Goal: Information Seeking & Learning: Learn about a topic

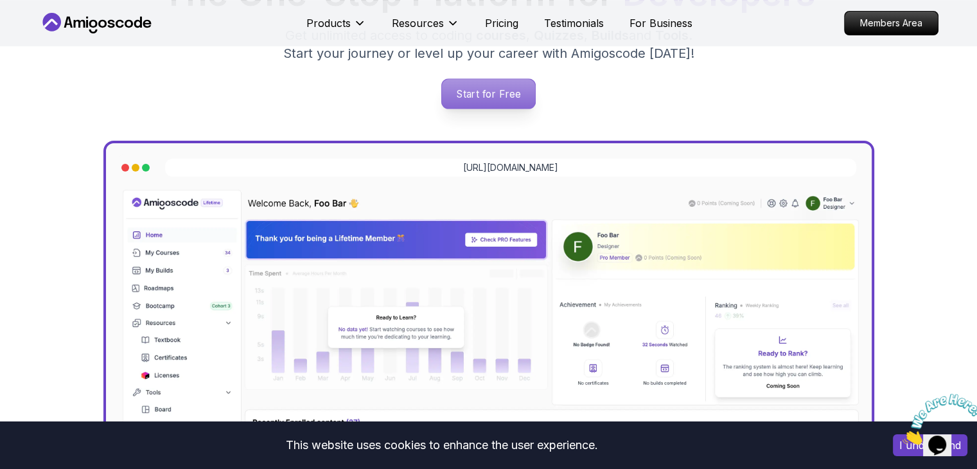
click at [525, 96] on p "Start for Free" at bounding box center [488, 94] width 93 height 30
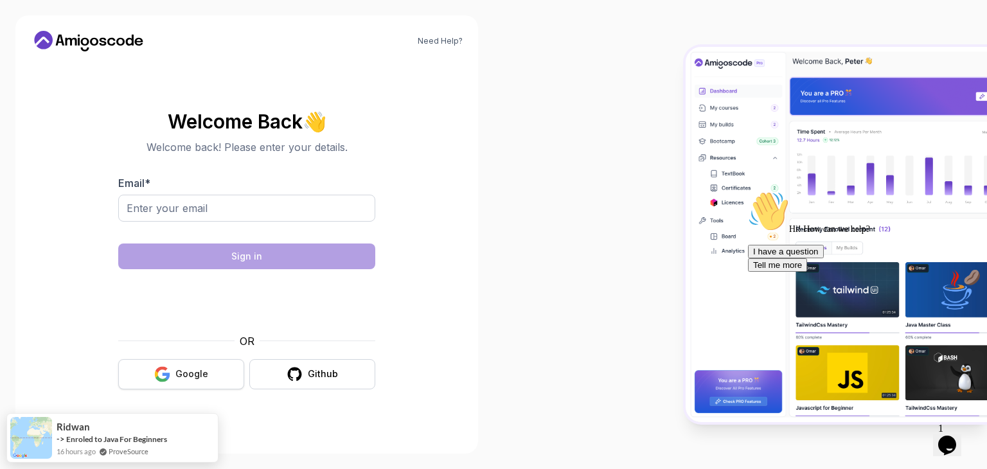
click at [211, 369] on button "Google" at bounding box center [181, 374] width 126 height 30
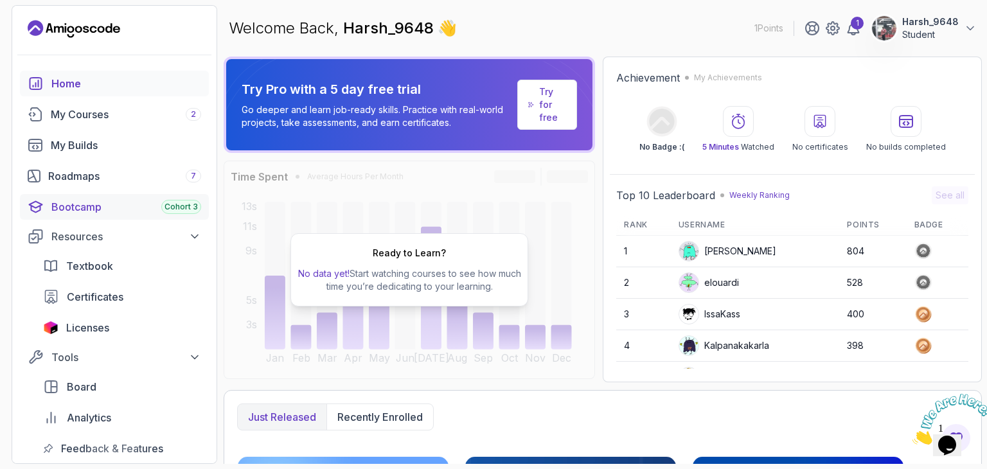
click at [151, 197] on link "Bootcamp Cohort 3" at bounding box center [114, 207] width 189 height 26
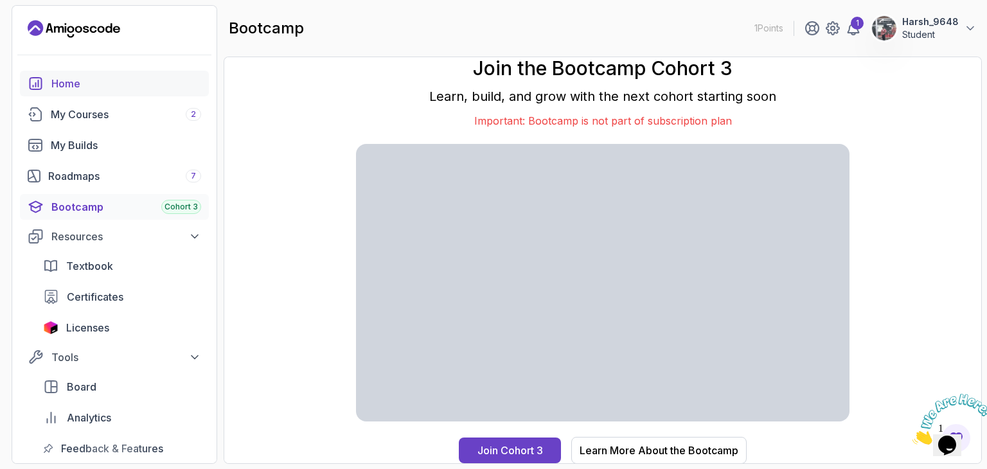
click at [119, 93] on link "Home" at bounding box center [114, 84] width 189 height 26
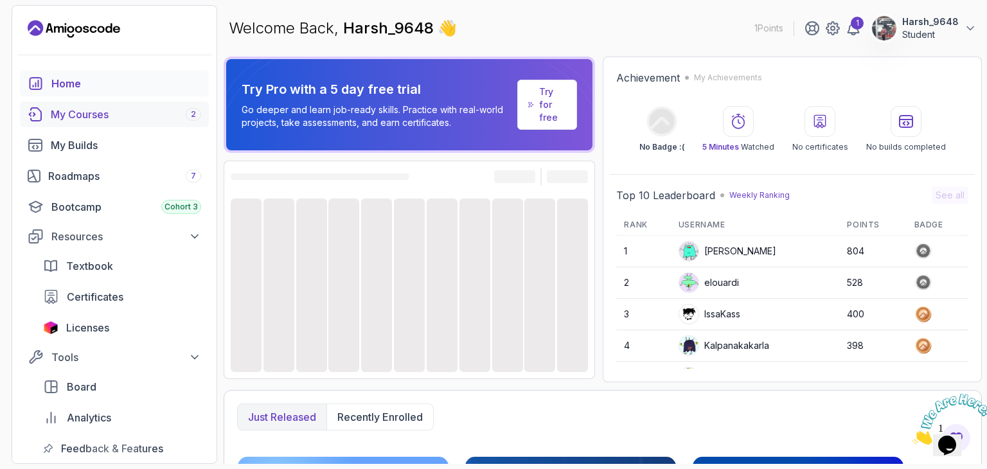
click at [153, 114] on div "My Courses 2" at bounding box center [126, 114] width 150 height 15
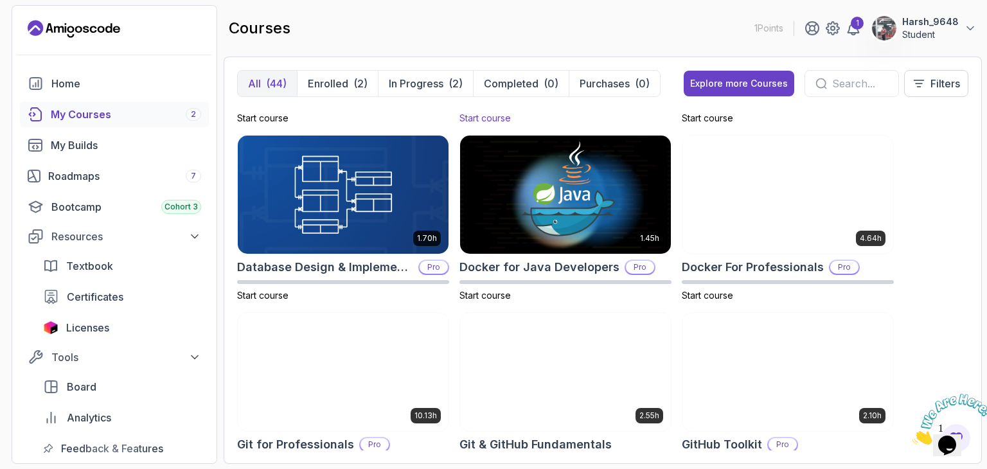
scroll to position [329, 0]
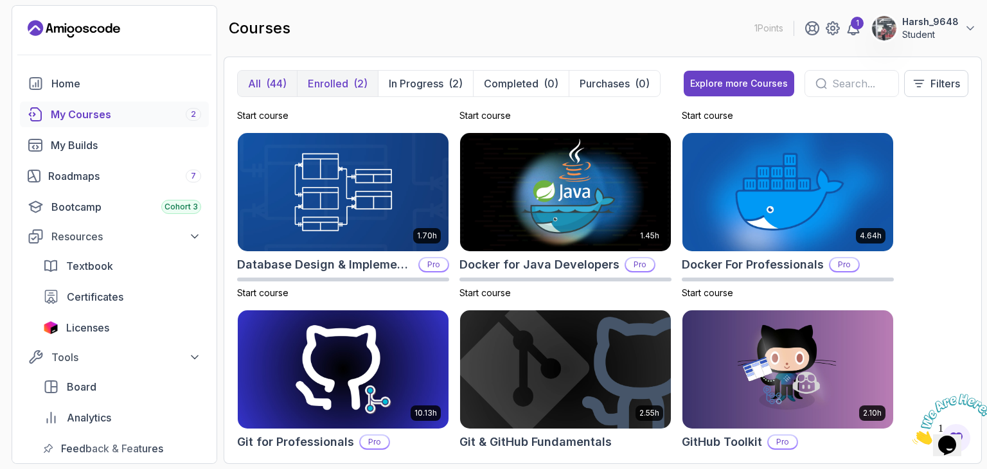
click at [349, 87] on button "Enrolled (2)" at bounding box center [337, 84] width 81 height 26
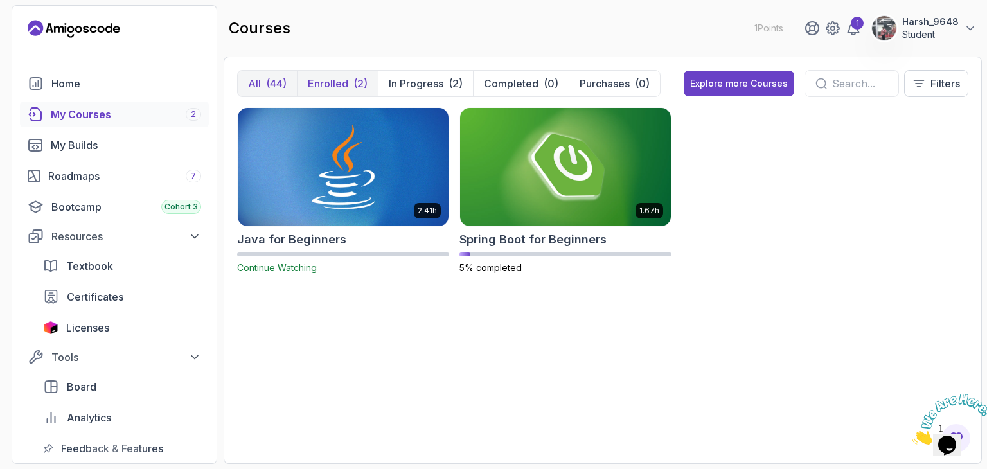
click at [272, 85] on div "(44)" at bounding box center [276, 83] width 21 height 15
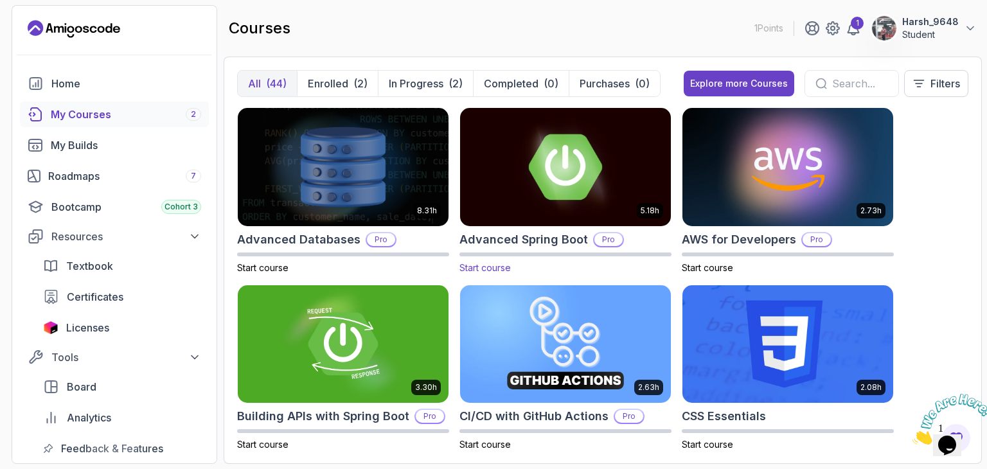
click at [595, 231] on div "Advanced Spring Boot Pro" at bounding box center [565, 240] width 212 height 18
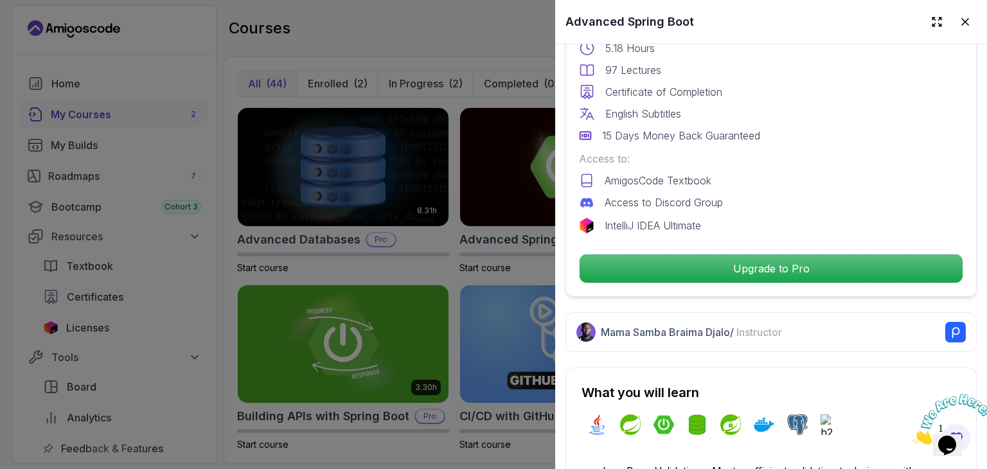
scroll to position [385, 0]
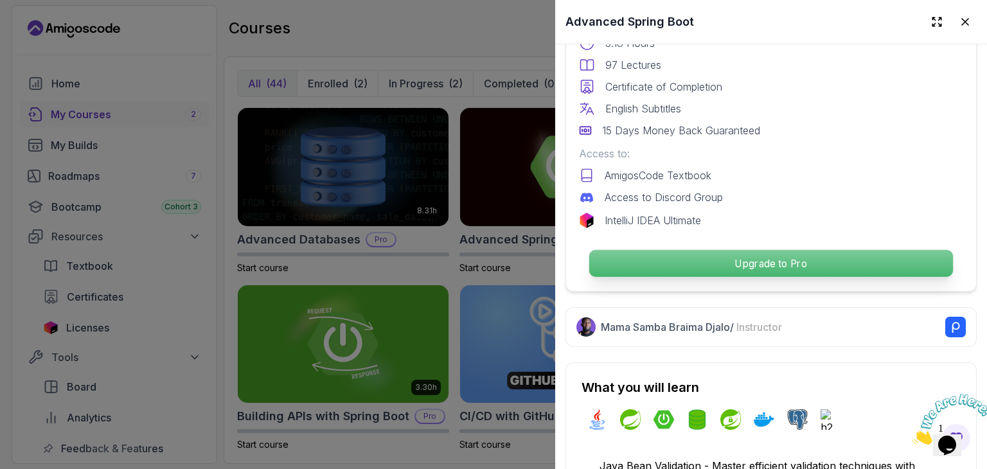
click at [686, 265] on p "Upgrade to Pro" at bounding box center [771, 263] width 364 height 27
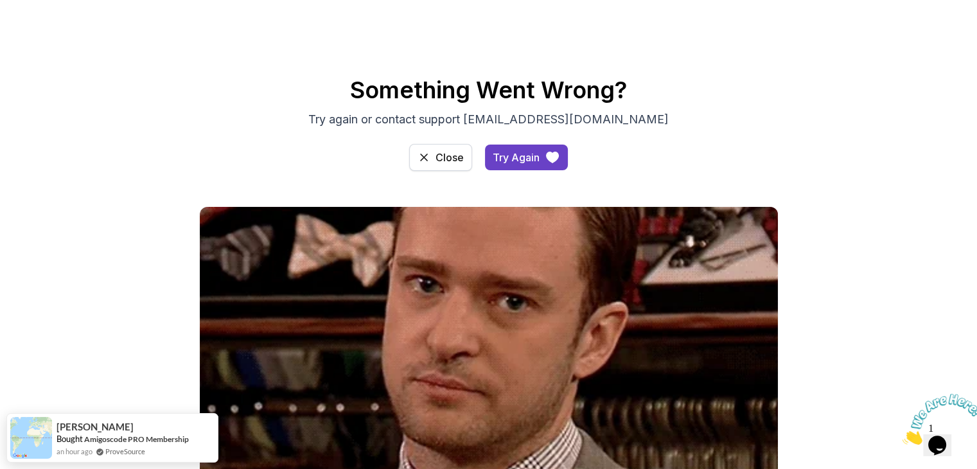
click at [443, 160] on div "Close" at bounding box center [450, 157] width 28 height 15
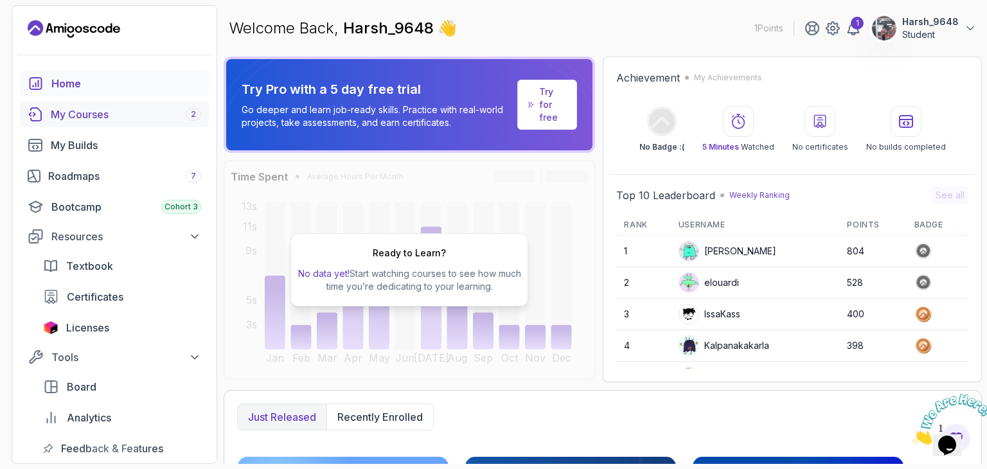
click at [154, 119] on div "My Courses 2" at bounding box center [126, 114] width 150 height 15
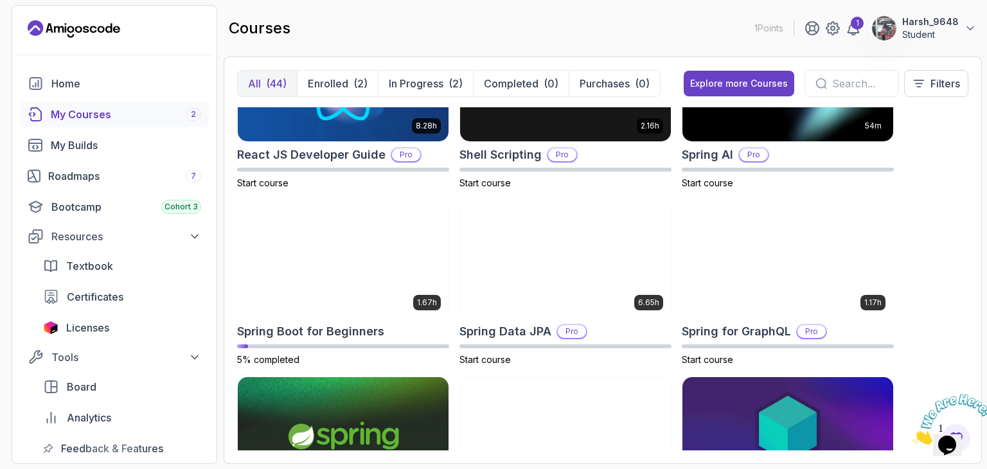
scroll to position [2030, 0]
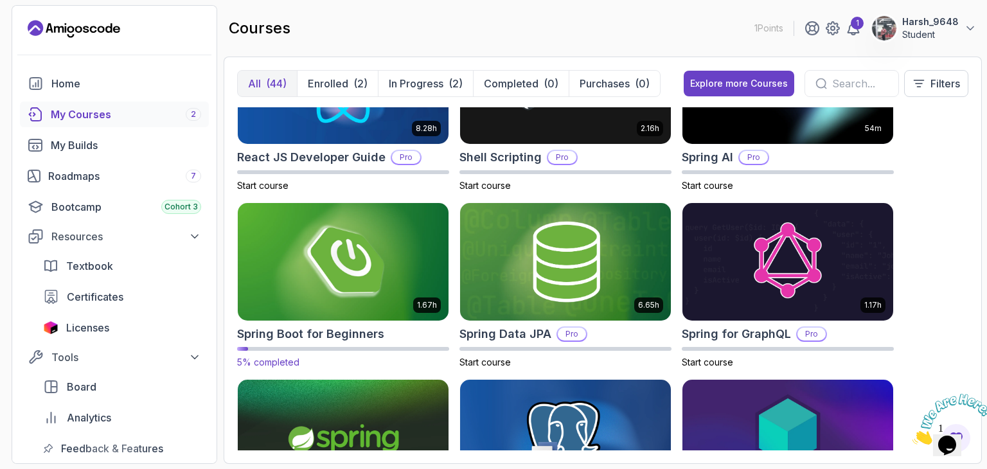
click at [376, 293] on img at bounding box center [343, 262] width 221 height 124
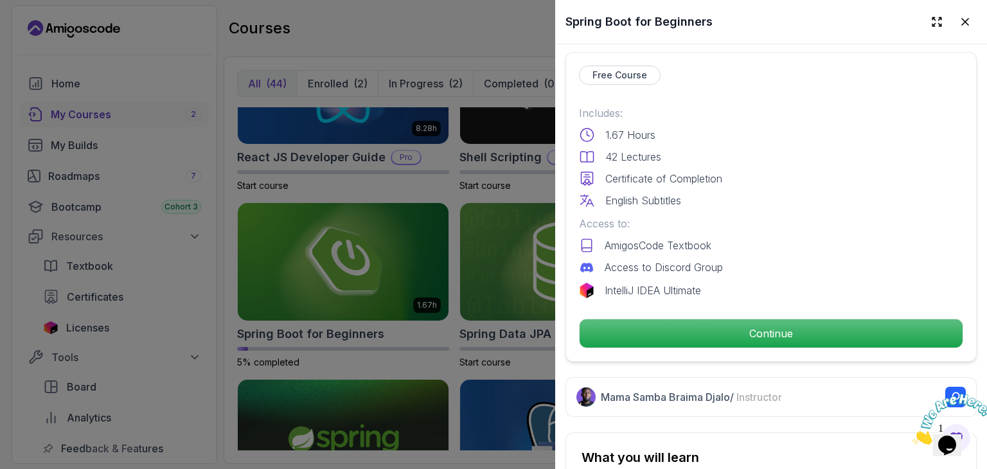
scroll to position [294, 0]
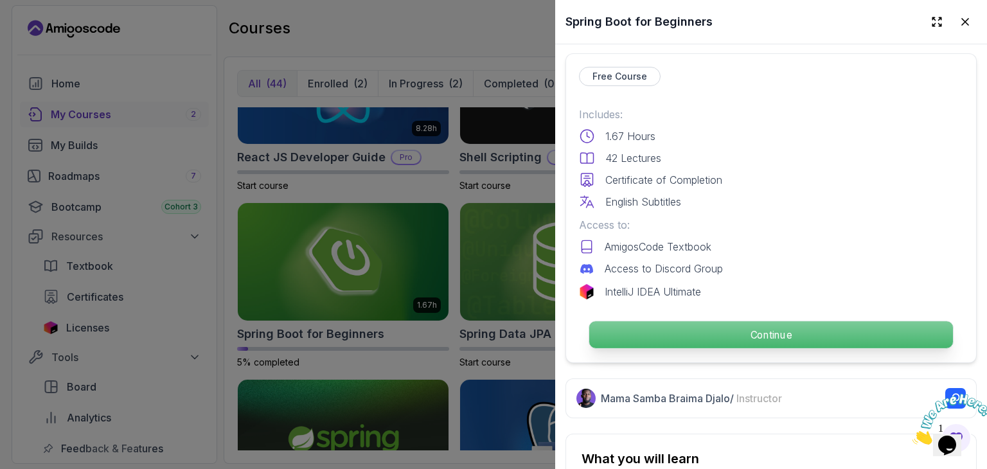
click at [779, 328] on p "Continue" at bounding box center [771, 334] width 364 height 27
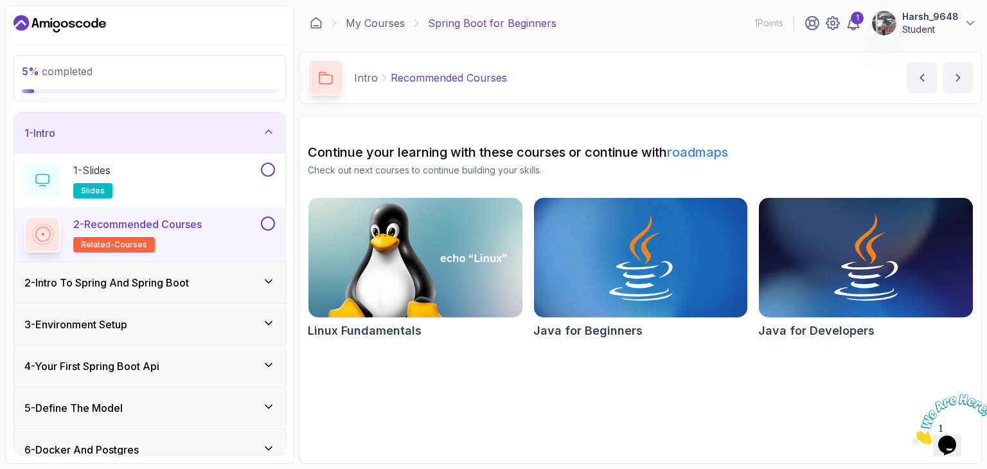
click at [207, 284] on div "2 - Intro To Spring And Spring Boot" at bounding box center [149, 282] width 251 height 15
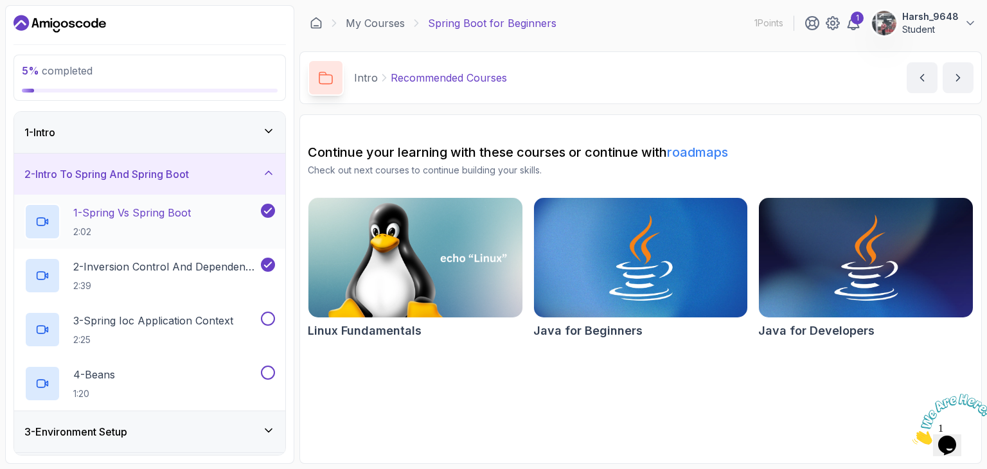
click at [265, 214] on icon at bounding box center [268, 210] width 12 height 13
click at [131, 215] on p "1 - Spring Vs Spring Boot" at bounding box center [132, 212] width 118 height 15
